Goal: Communication & Community: Answer question/provide support

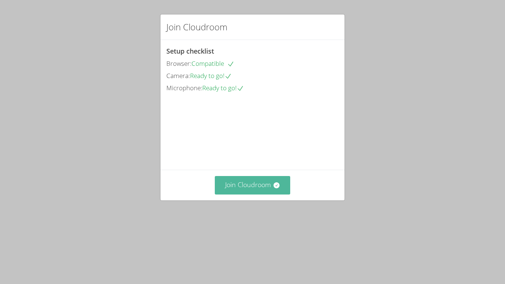
click at [257, 194] on button "Join Cloudroom" at bounding box center [253, 185] width 76 height 18
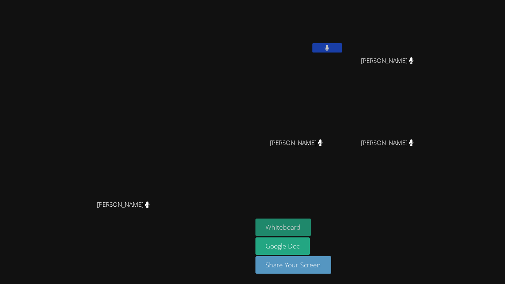
click at [311, 229] on button "Whiteboard" at bounding box center [284, 227] width 56 height 17
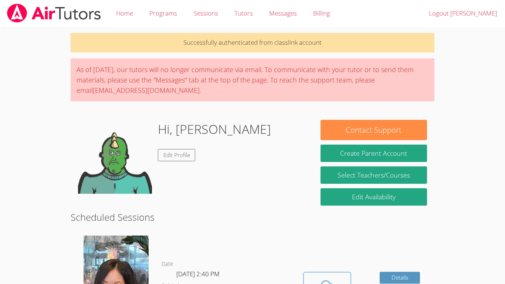
click at [336, 277] on icon at bounding box center [327, 287] width 21 height 21
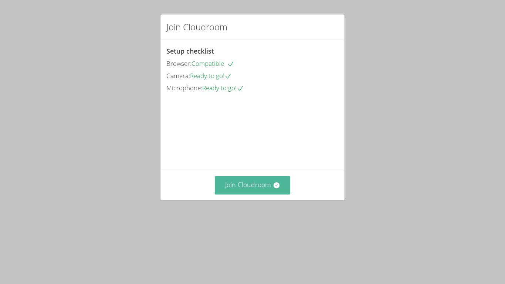
click at [265, 194] on button "Join Cloudroom" at bounding box center [253, 185] width 76 height 18
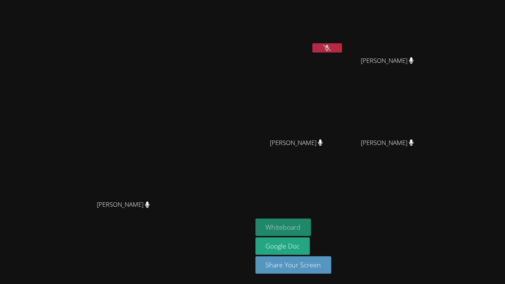
click at [311, 220] on button "Whiteboard" at bounding box center [284, 227] width 56 height 17
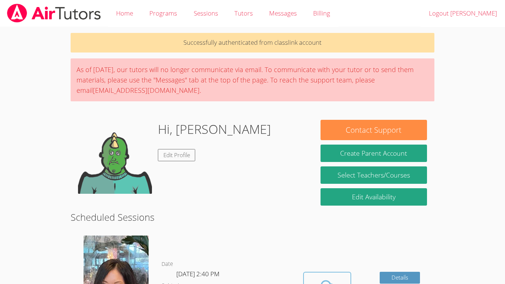
click at [312, 278] on span at bounding box center [327, 287] width 38 height 21
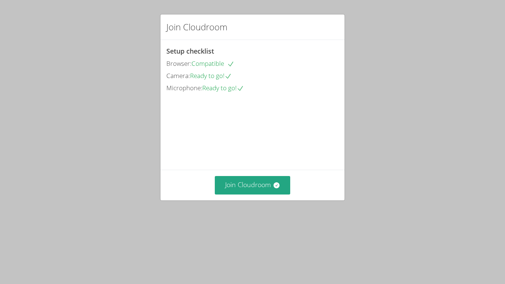
click at [235, 200] on div "Join Cloudroom" at bounding box center [253, 185] width 184 height 30
click at [243, 194] on button "Join Cloudroom" at bounding box center [253, 185] width 76 height 18
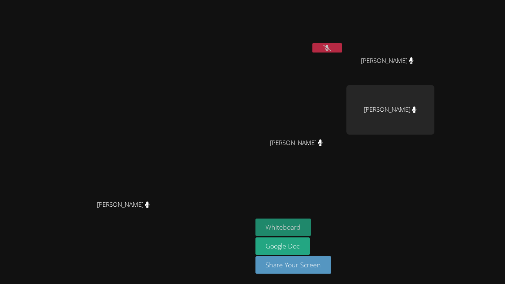
click at [311, 232] on button "Whiteboard" at bounding box center [284, 227] width 56 height 17
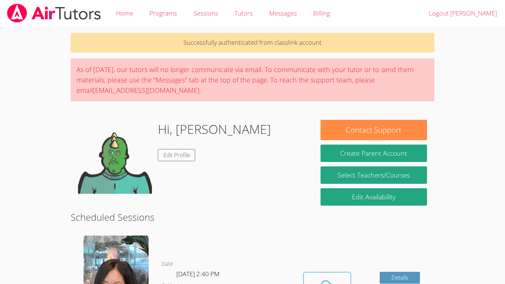
click at [322, 280] on icon at bounding box center [327, 287] width 21 height 21
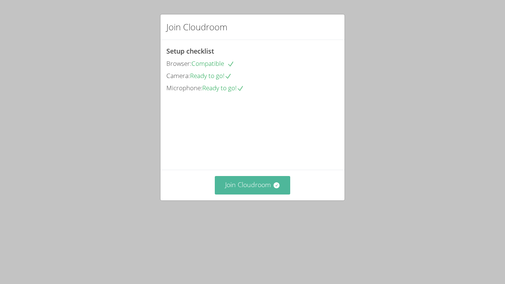
click at [281, 194] on button "Join Cloudroom" at bounding box center [253, 185] width 76 height 18
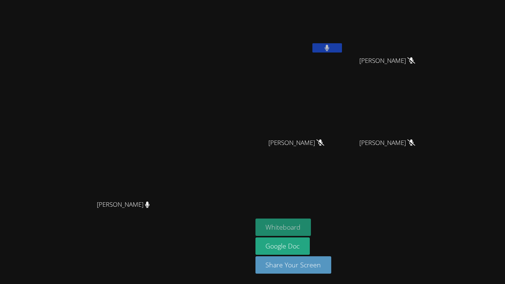
click at [311, 223] on button "Whiteboard" at bounding box center [284, 227] width 56 height 17
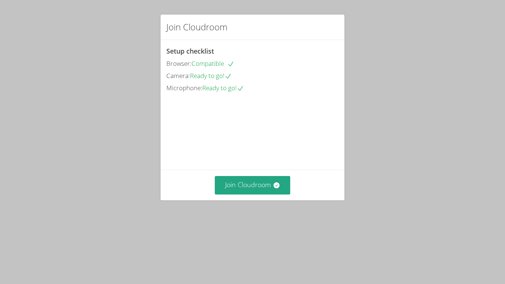
click at [234, 241] on div "Join Cloudroom Setup checklist Browser: Compatible Camera: Ready to go! Microph…" at bounding box center [252, 142] width 505 height 284
click at [233, 194] on button "Join Cloudroom" at bounding box center [253, 185] width 76 height 18
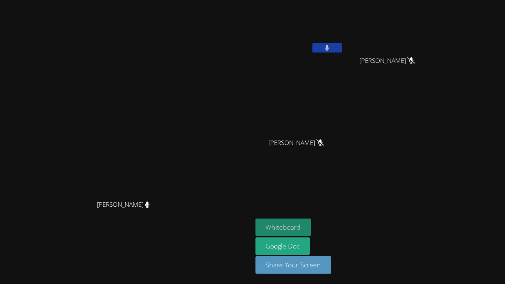
click at [311, 231] on button "Whiteboard" at bounding box center [284, 227] width 56 height 17
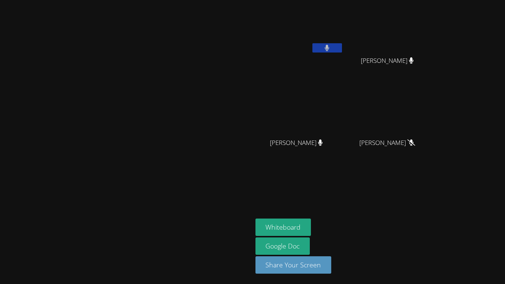
drag, startPoint x: 119, startPoint y: 157, endPoint x: 208, endPoint y: 202, distance: 99.6
click at [182, 197] on video at bounding box center [126, 127] width 111 height 139
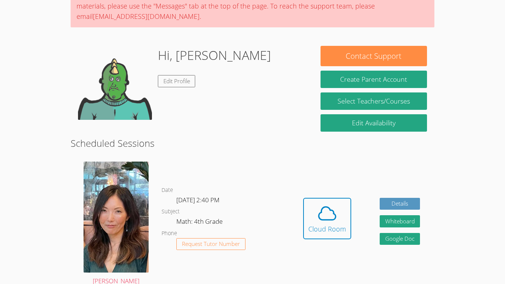
scroll to position [73, 0]
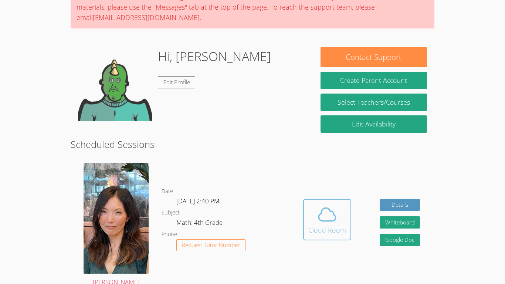
click at [326, 210] on icon at bounding box center [327, 214] width 21 height 21
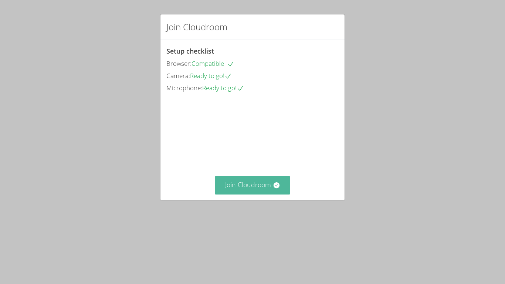
click at [267, 194] on button "Join Cloudroom" at bounding box center [253, 185] width 76 height 18
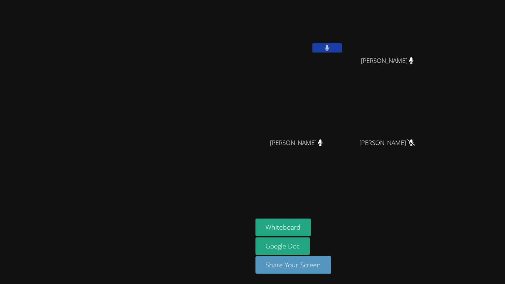
click at [182, 66] on video at bounding box center [126, 127] width 111 height 139
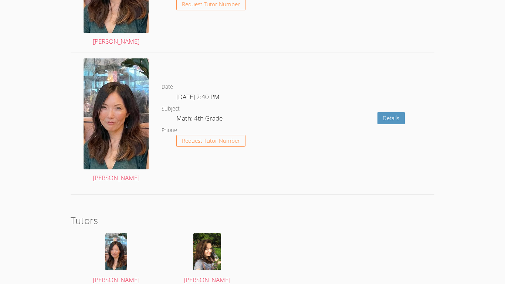
scroll to position [1440, 0]
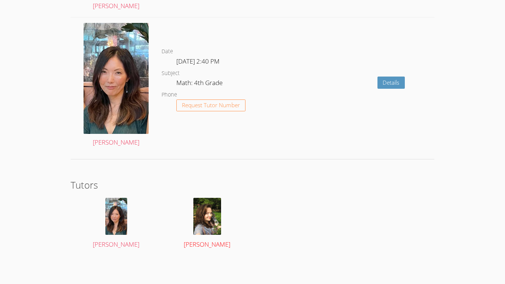
click at [214, 223] on img at bounding box center [207, 216] width 28 height 37
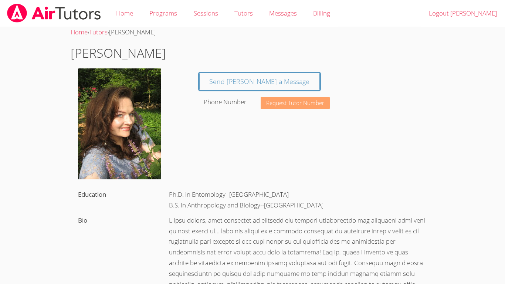
click at [308, 102] on span "Request Tutor Number" at bounding box center [295, 103] width 58 height 6
click at [131, 17] on link "Home" at bounding box center [124, 13] width 33 height 27
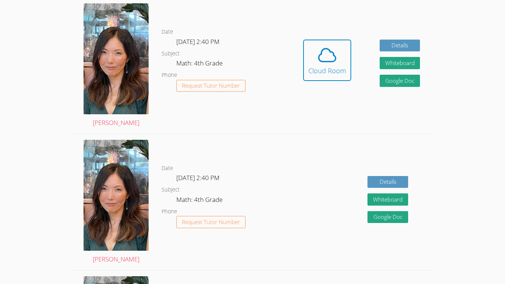
scroll to position [207, 0]
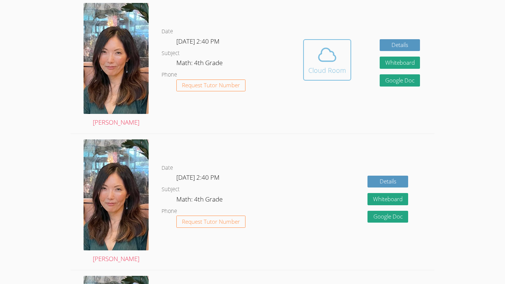
click at [331, 60] on icon at bounding box center [327, 54] width 21 height 21
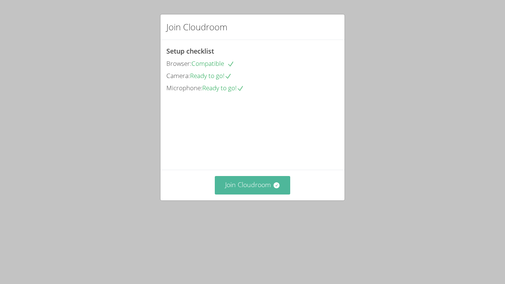
click at [265, 194] on button "Join Cloudroom" at bounding box center [253, 185] width 76 height 18
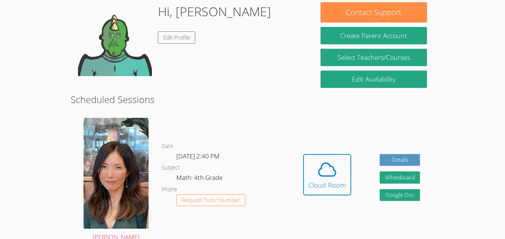
scroll to position [118, 0]
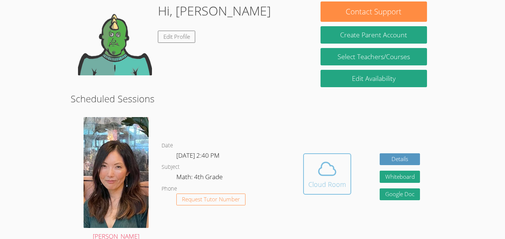
click at [320, 175] on icon at bounding box center [327, 168] width 17 height 13
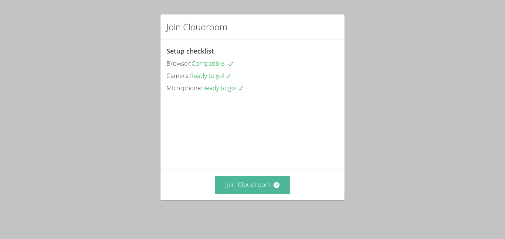
click at [257, 191] on button "Join Cloudroom" at bounding box center [253, 185] width 76 height 18
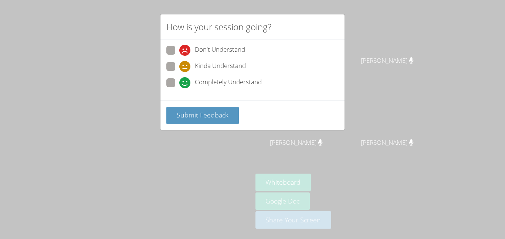
click at [226, 82] on span "Completely Understand" at bounding box center [228, 82] width 67 height 11
click at [186, 82] on input "Completely Understand" at bounding box center [182, 81] width 6 height 6
radio input "true"
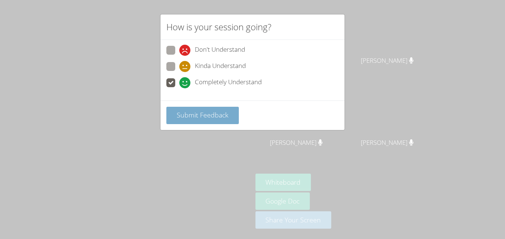
click at [195, 112] on span "Submit Feedback" at bounding box center [203, 115] width 52 height 9
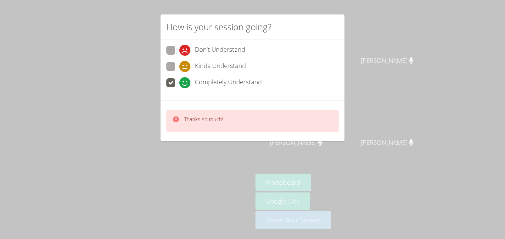
click at [195, 112] on div "Thanks so much!" at bounding box center [252, 121] width 172 height 23
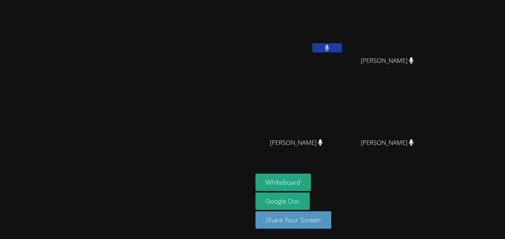
drag, startPoint x: 381, startPoint y: 127, endPoint x: 381, endPoint y: 131, distance: 3.7
click at [344, 131] on video at bounding box center [300, 110] width 88 height 50
click at [344, 11] on video at bounding box center [300, 28] width 88 height 50
click at [332, 222] on button "Share Your Screen" at bounding box center [294, 220] width 76 height 17
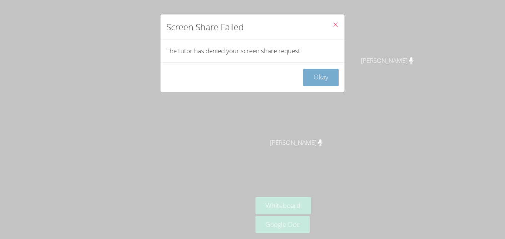
click at [313, 74] on button "Okay" at bounding box center [321, 77] width 36 height 17
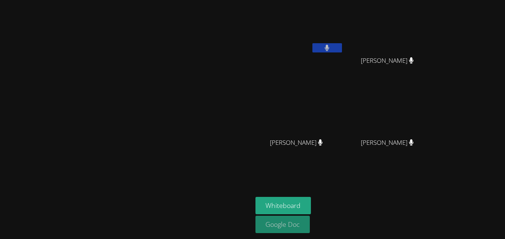
click at [310, 219] on link "Google Doc" at bounding box center [283, 224] width 55 height 17
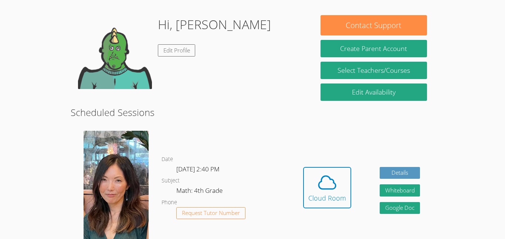
scroll to position [105, 0]
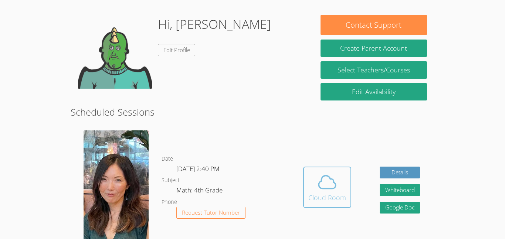
click at [328, 190] on icon at bounding box center [327, 182] width 21 height 21
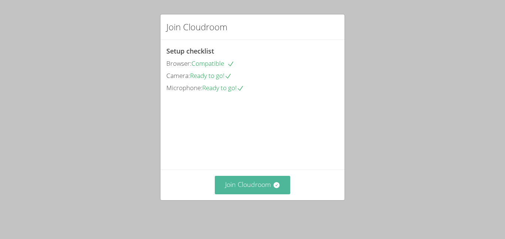
click at [288, 190] on button "Join Cloudroom" at bounding box center [253, 185] width 76 height 18
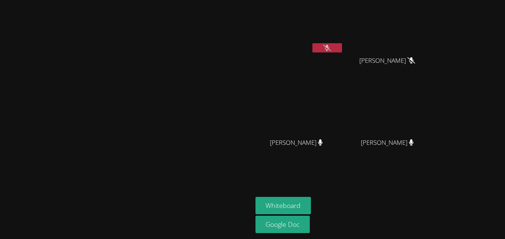
click at [344, 41] on video at bounding box center [300, 28] width 88 height 50
click at [342, 48] on button at bounding box center [327, 47] width 30 height 9
